Goal: Task Accomplishment & Management: Complete application form

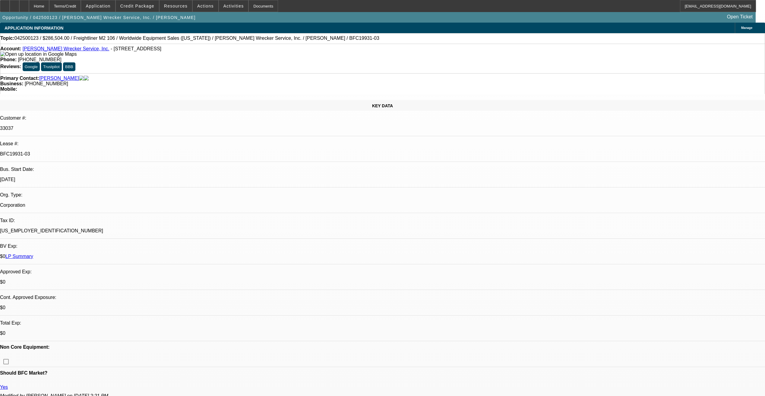
select select "0"
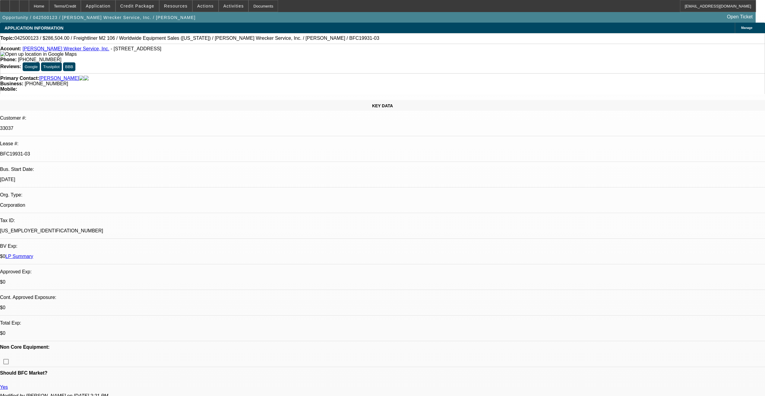
select select "0"
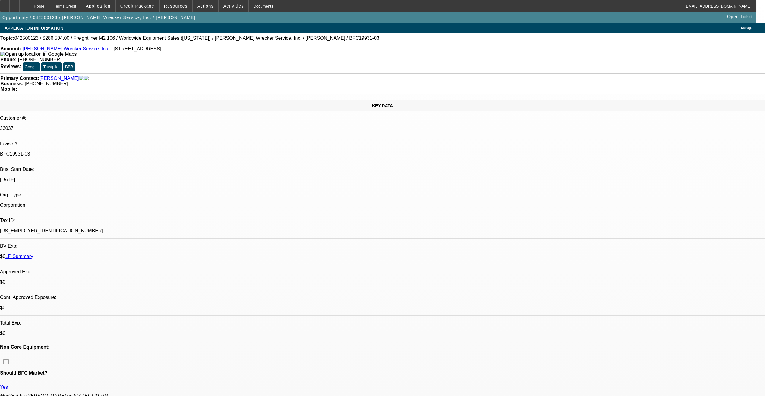
select select "0"
select select "1"
select select "2"
select select "6"
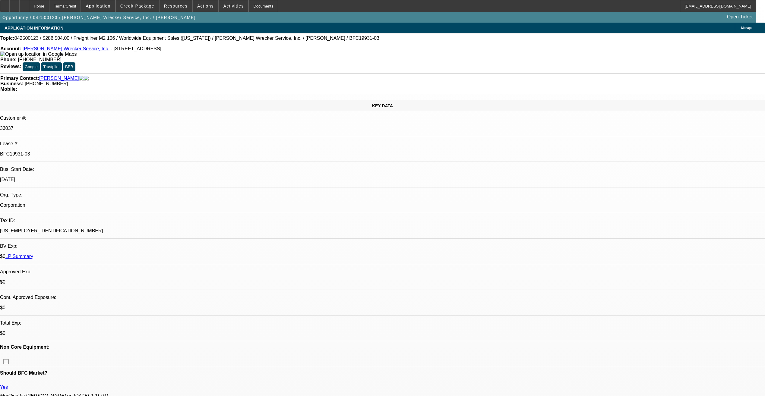
select select "1"
select select "2"
select select "6"
select select "1"
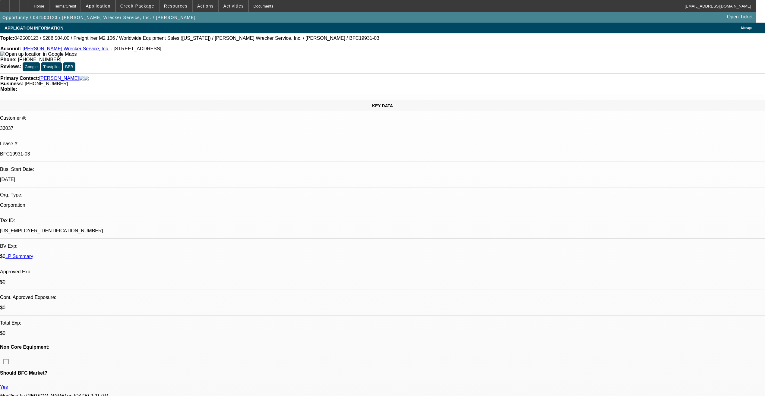
select select "6"
select select "1"
select select "2"
select select "6"
click at [66, 51] on link "[PERSON_NAME] Wrecker Service, Inc." at bounding box center [66, 48] width 87 height 5
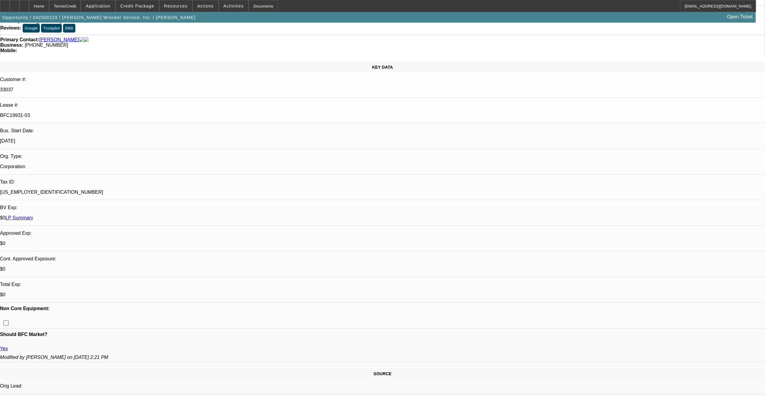
scroll to position [90, 0]
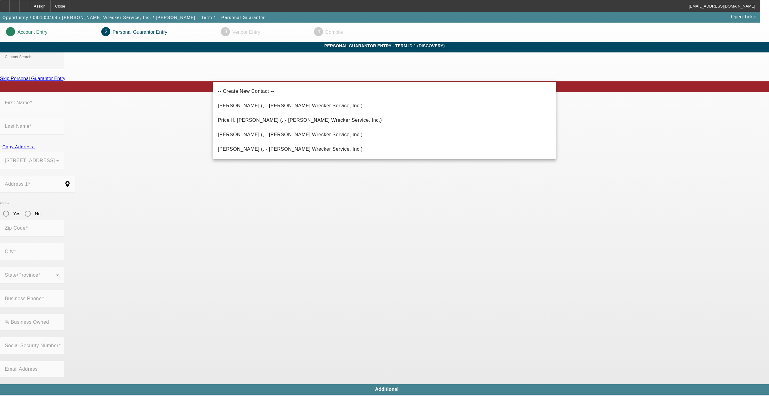
click at [136, 135] on app-personal-guarantor-manage "Account Entry 2 Personal Guarantor Entry 3 Vendor Entry 4 Compile Personal Guar…" at bounding box center [384, 331] width 769 height 616
